Goal: Information Seeking & Learning: Compare options

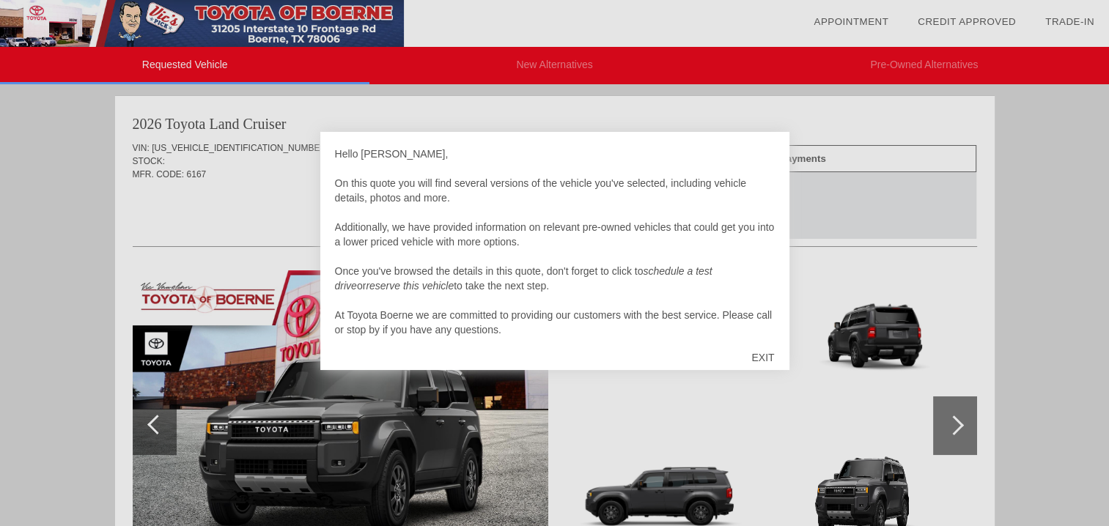
scroll to position [15, 0]
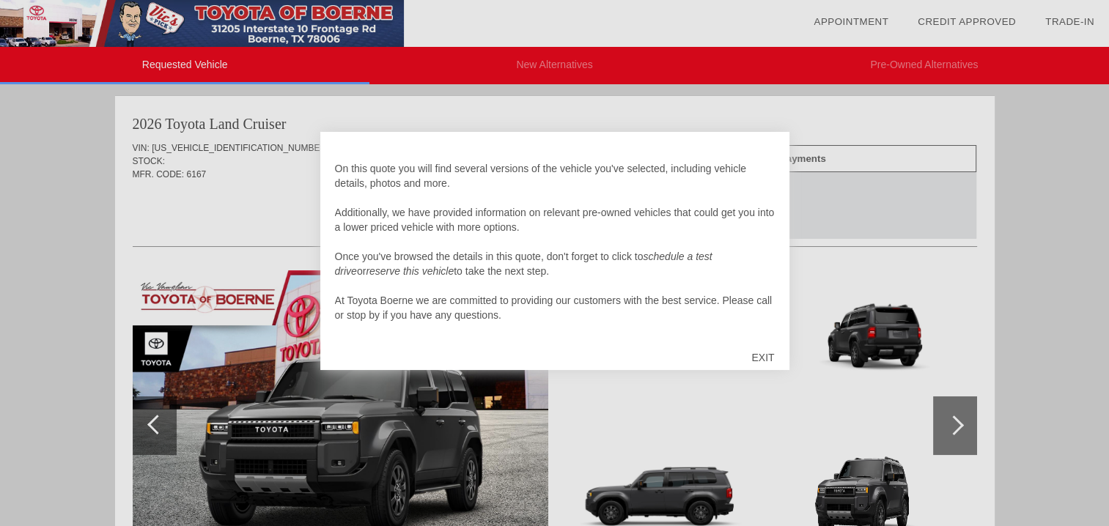
click at [767, 355] on div "EXIT" at bounding box center [763, 358] width 52 height 44
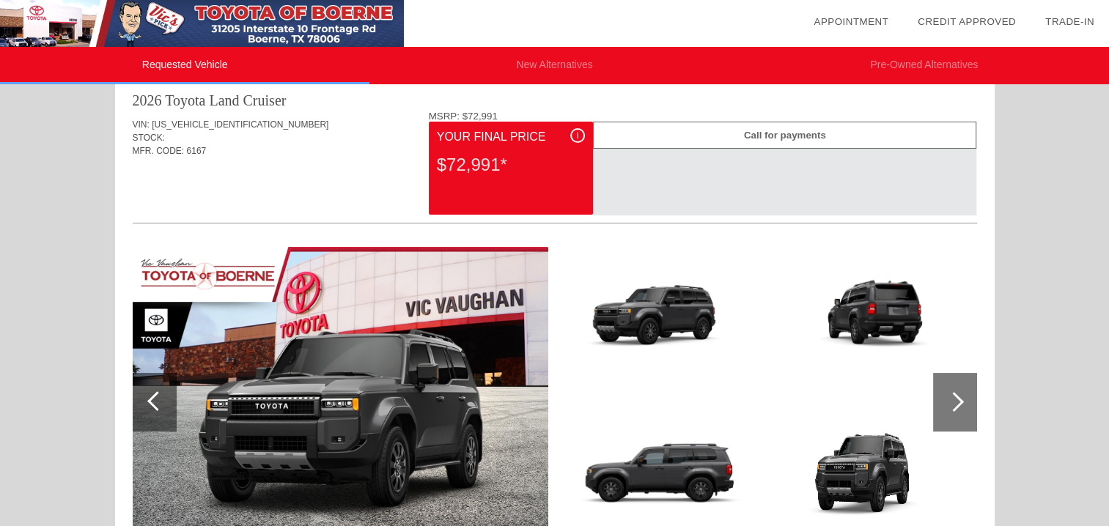
scroll to position [0, 0]
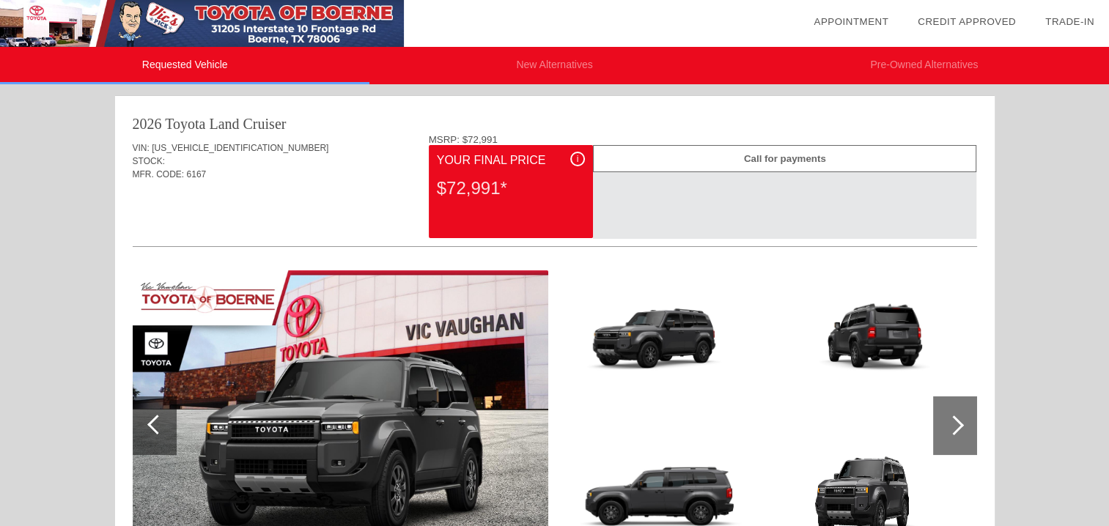
click at [970, 432] on div at bounding box center [955, 425] width 44 height 59
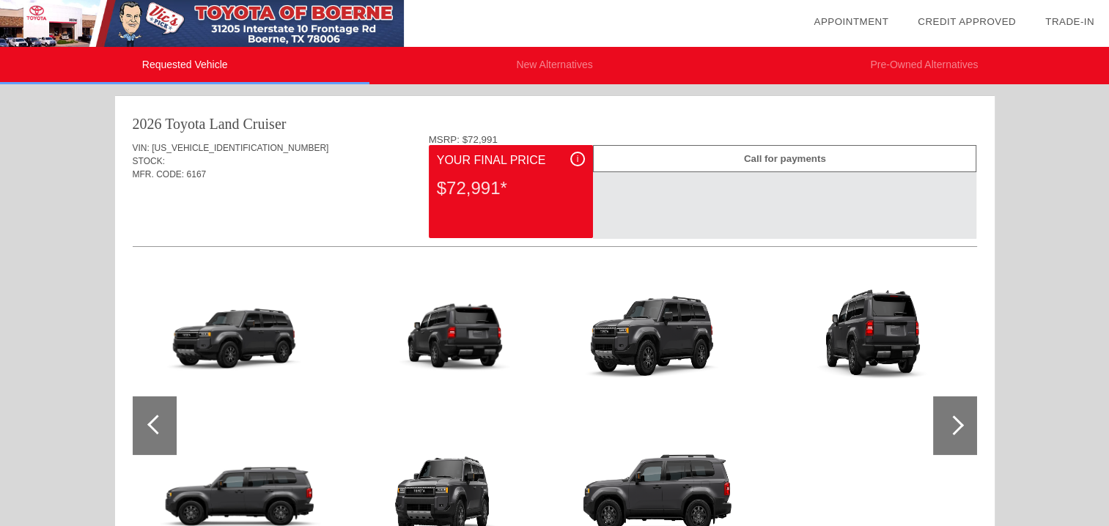
click at [967, 432] on div at bounding box center [955, 425] width 44 height 59
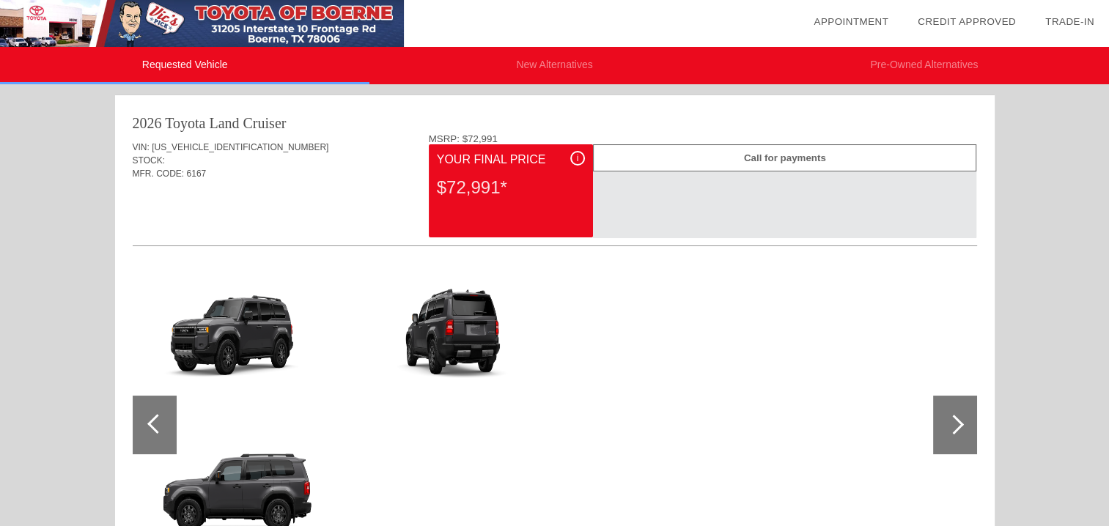
click at [967, 432] on div at bounding box center [955, 425] width 44 height 59
click at [910, 64] on li "Pre-Owned Alternatives" at bounding box center [923, 65] width 369 height 37
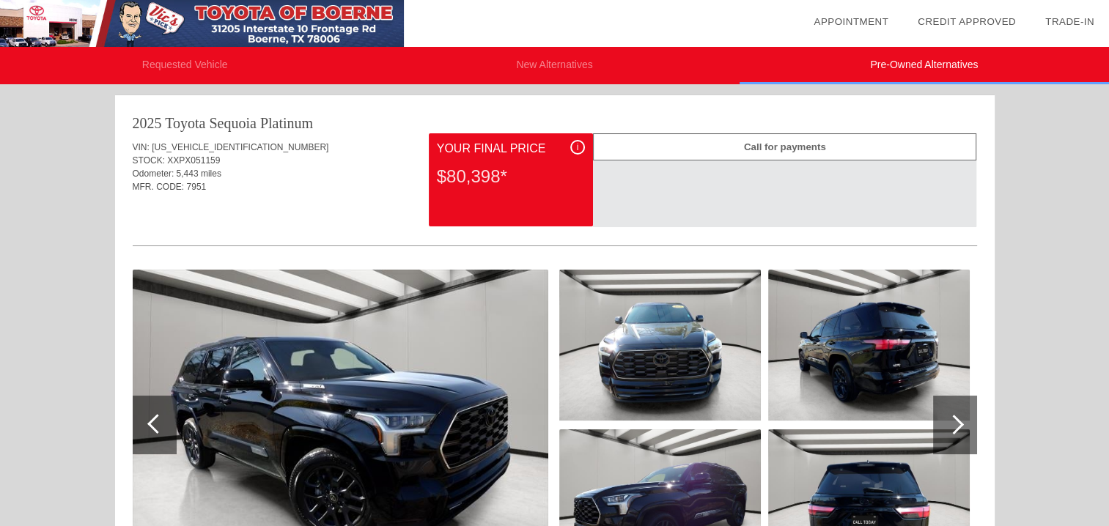
click at [152, 430] on div at bounding box center [155, 425] width 44 height 59
click at [158, 422] on div at bounding box center [157, 424] width 20 height 20
click at [542, 61] on li "New Alternatives" at bounding box center [553, 65] width 369 height 37
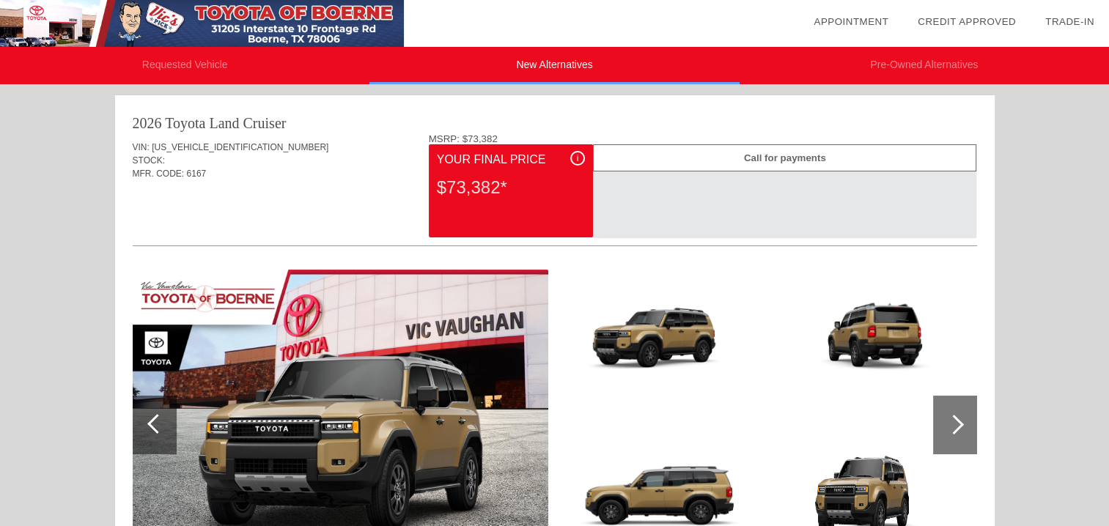
click at [157, 433] on div at bounding box center [155, 425] width 44 height 59
click at [949, 427] on div at bounding box center [954, 425] width 20 height 20
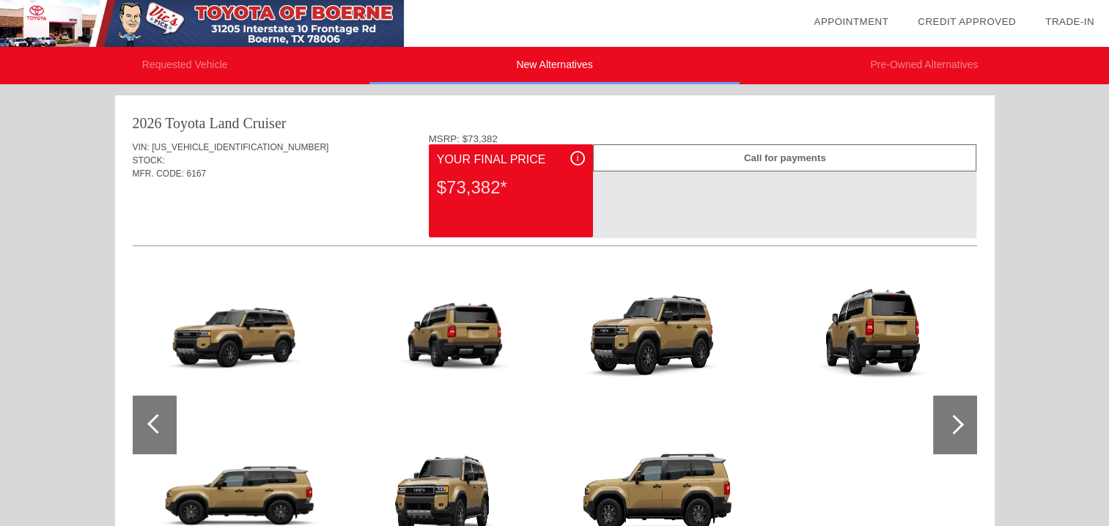
click at [950, 427] on div at bounding box center [954, 425] width 20 height 20
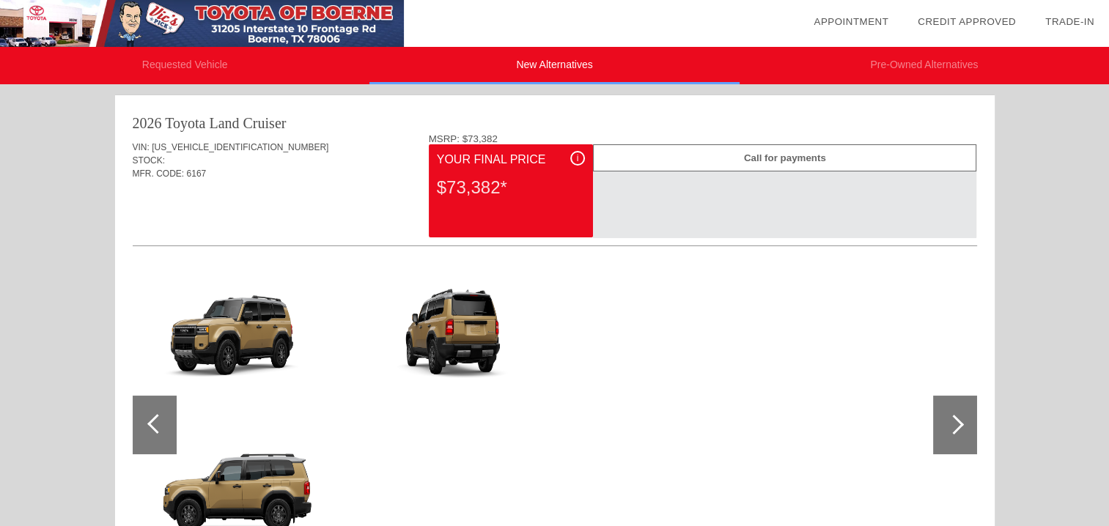
click at [950, 427] on div at bounding box center [954, 425] width 20 height 20
click at [157, 436] on div at bounding box center [155, 425] width 44 height 59
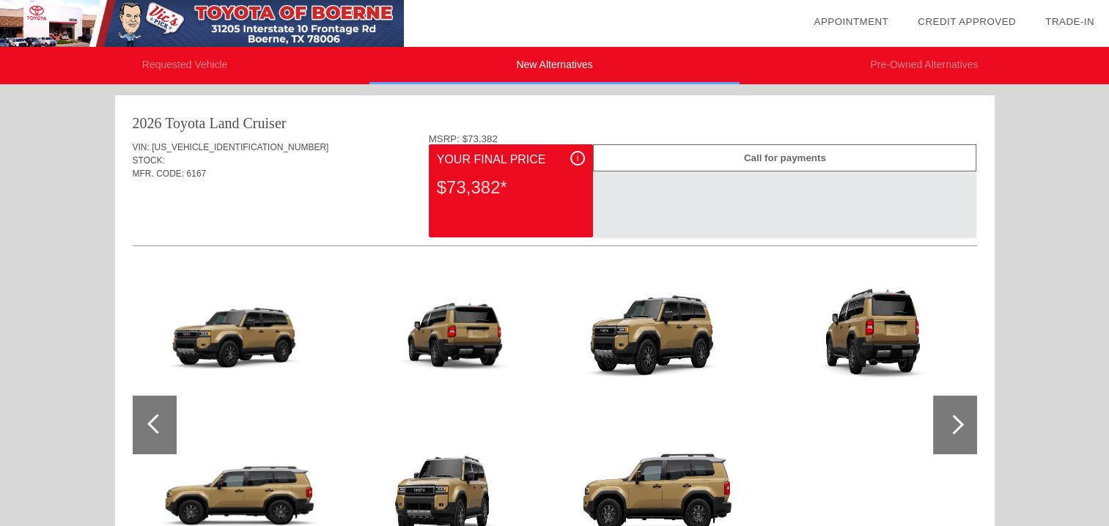
click at [157, 436] on div at bounding box center [155, 425] width 44 height 59
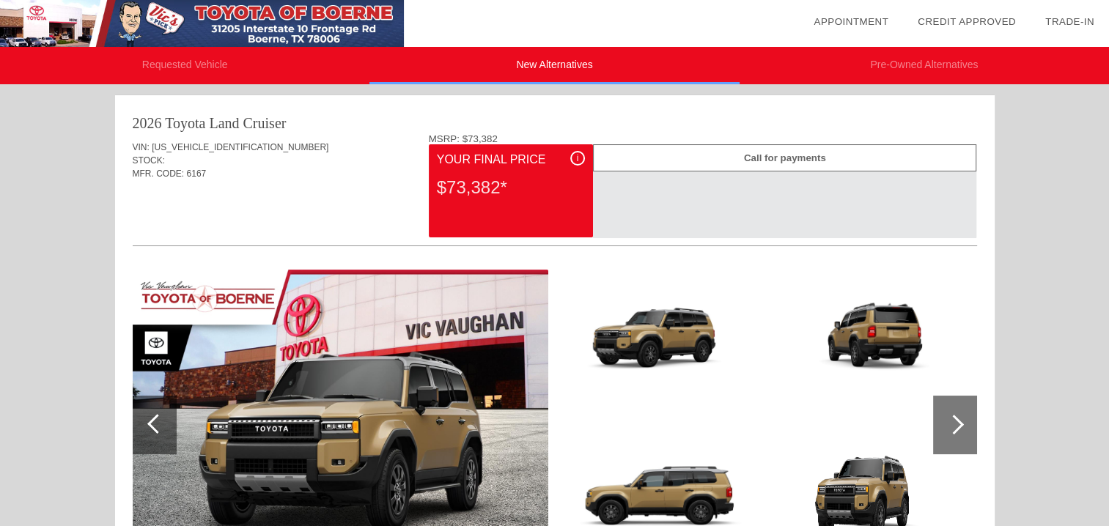
click at [157, 436] on div at bounding box center [155, 425] width 44 height 59
drag, startPoint x: 157, startPoint y: 436, endPoint x: 164, endPoint y: 429, distance: 10.4
click at [158, 436] on div at bounding box center [155, 425] width 44 height 59
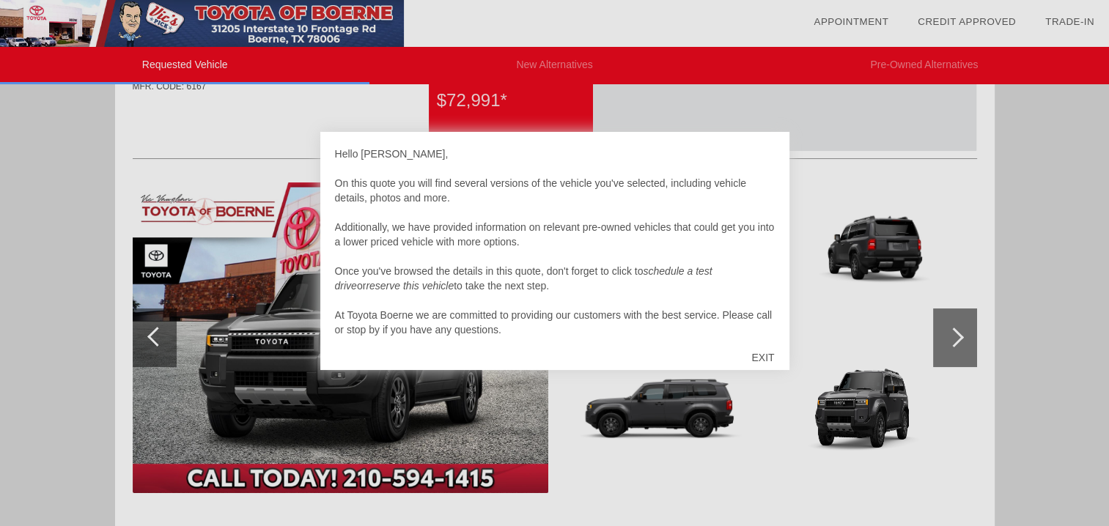
scroll to position [220, 0]
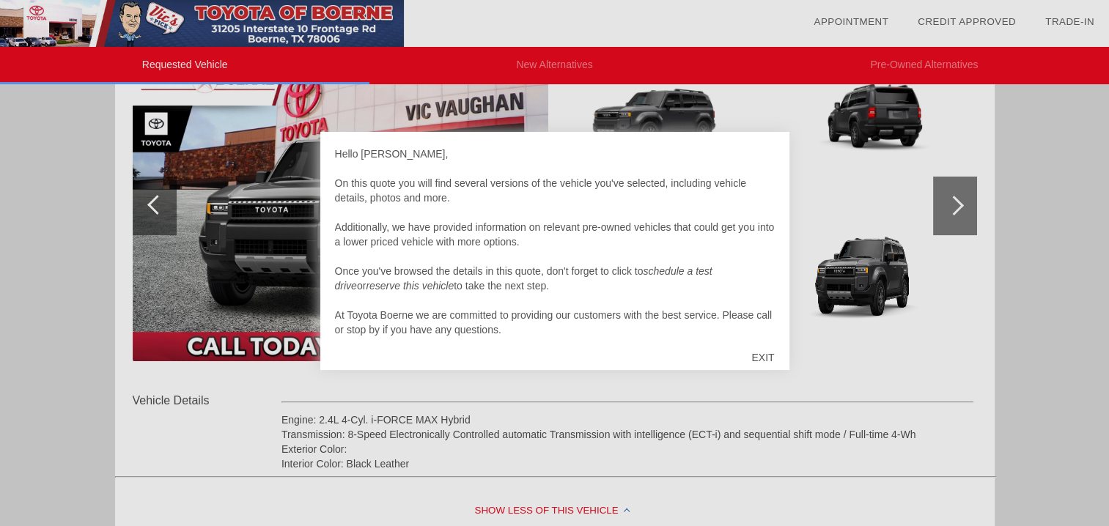
click at [764, 356] on div "EXIT" at bounding box center [763, 358] width 52 height 44
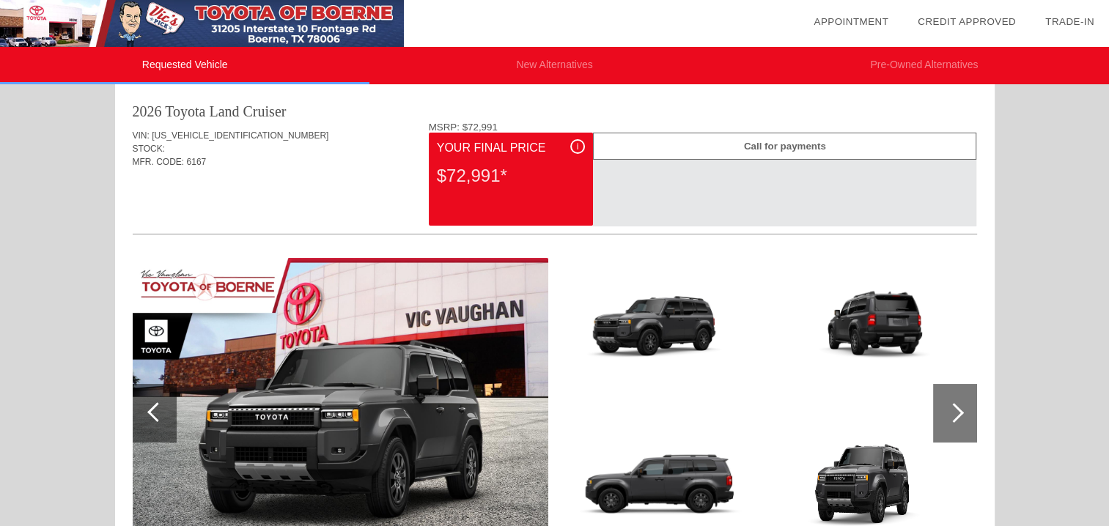
scroll to position [0, 0]
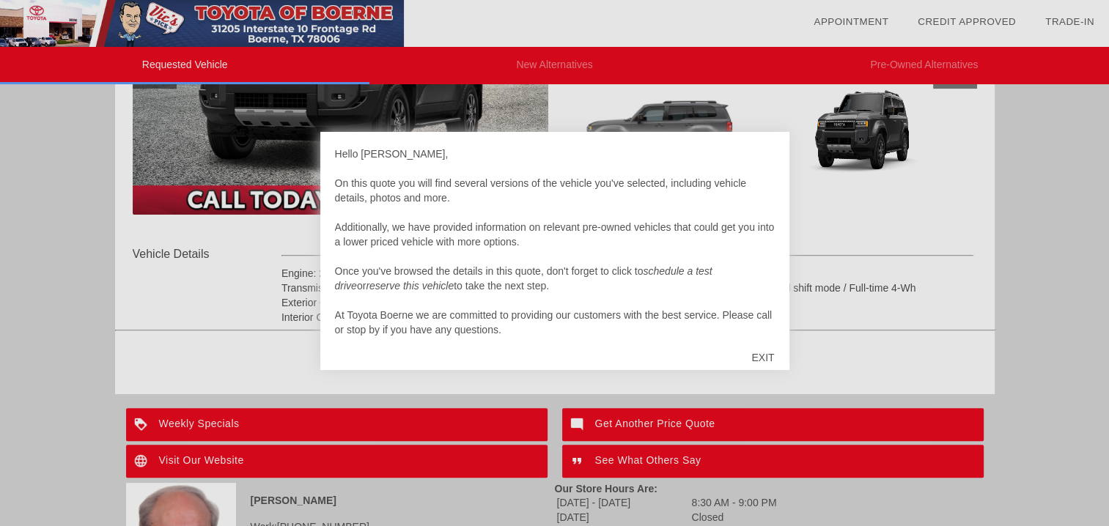
scroll to position [476, 0]
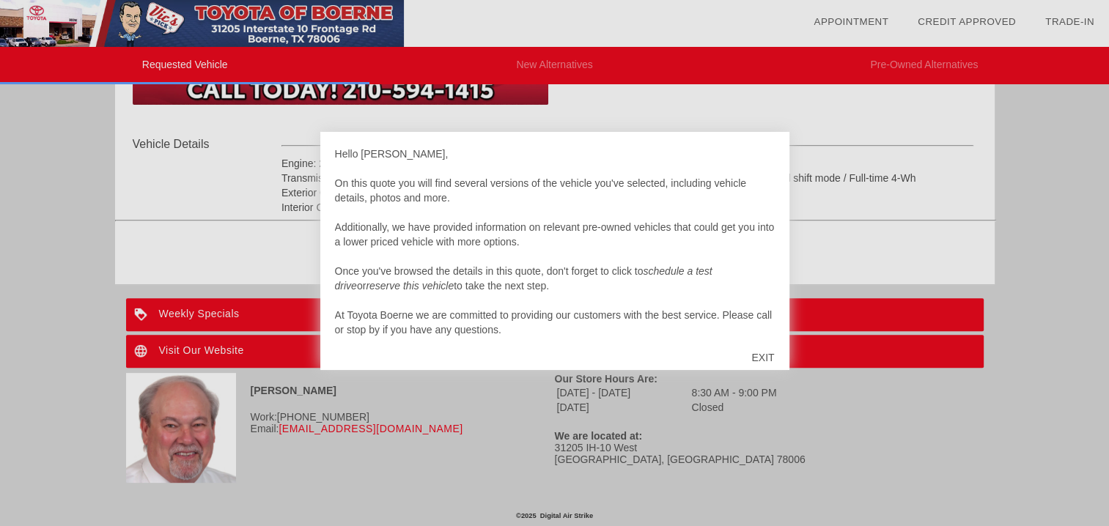
click at [762, 361] on div "EXIT" at bounding box center [763, 358] width 52 height 44
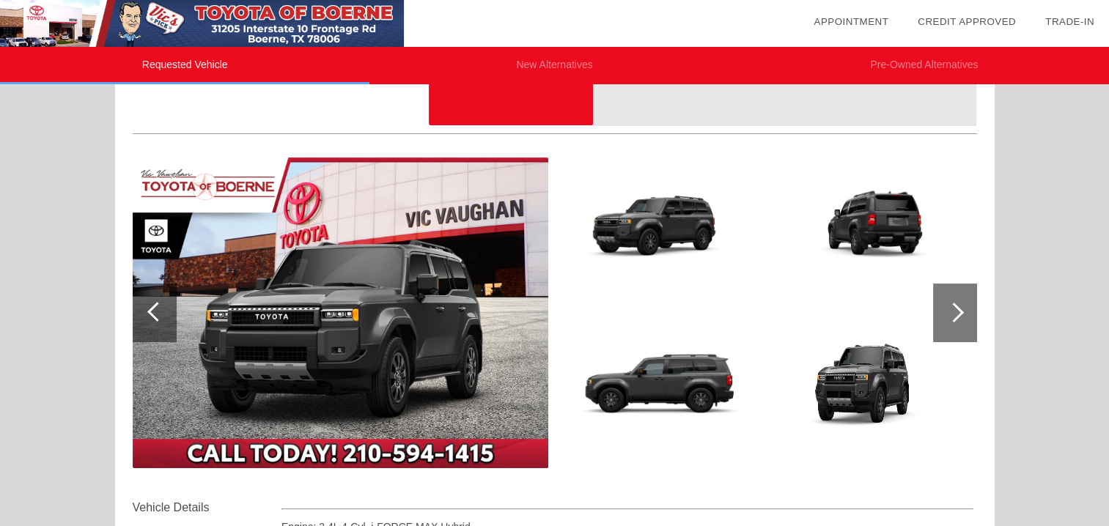
scroll to position [0, 0]
